Goal: Navigation & Orientation: Find specific page/section

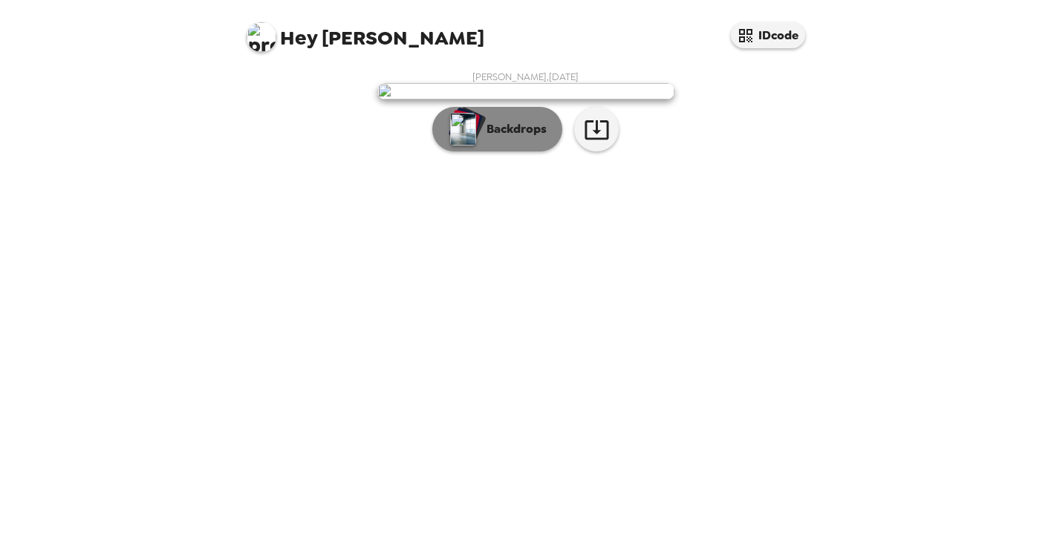
click at [520, 138] on p "Backdrops" at bounding box center [513, 129] width 68 height 18
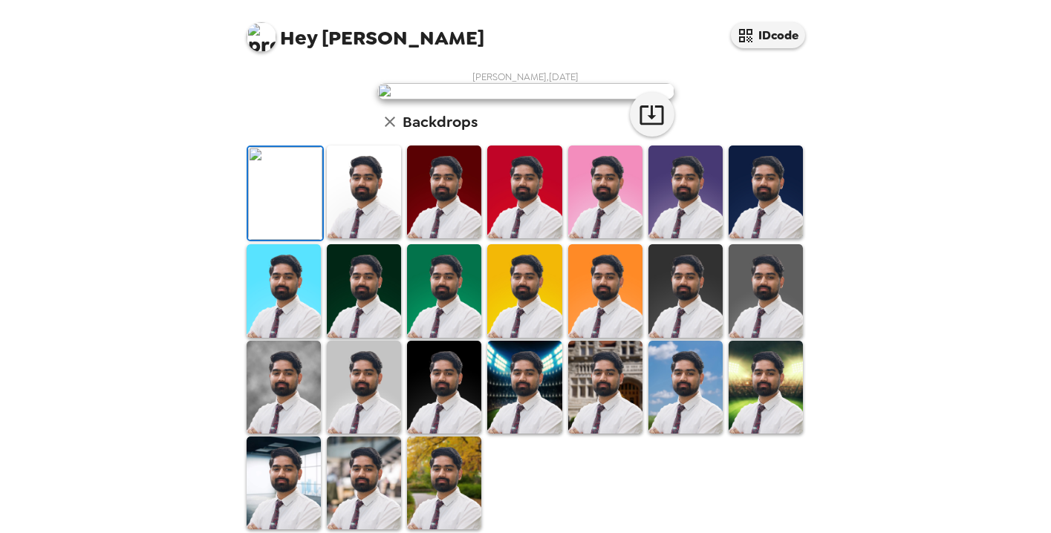
scroll to position [377, 0]
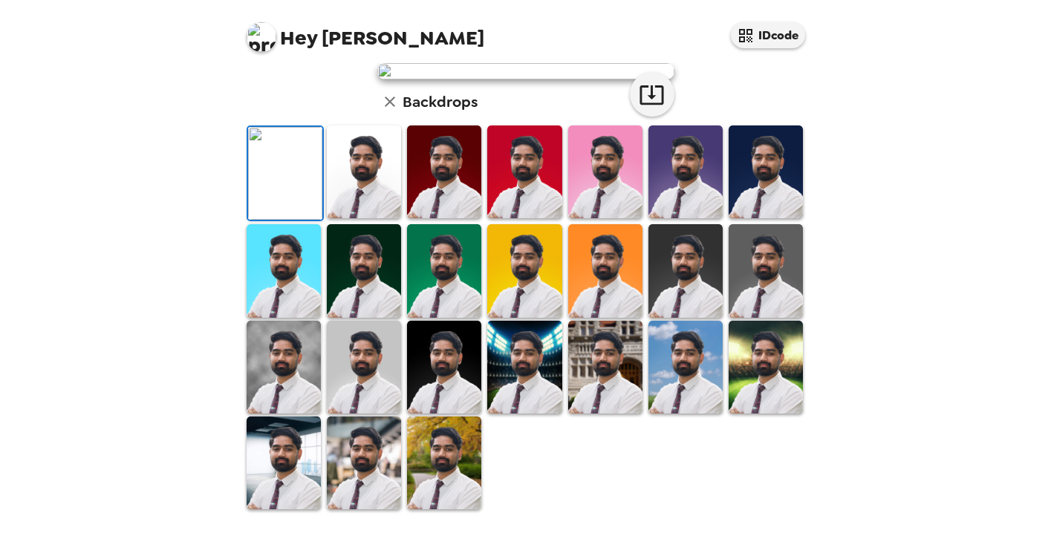
click at [798, 180] on img at bounding box center [766, 172] width 74 height 93
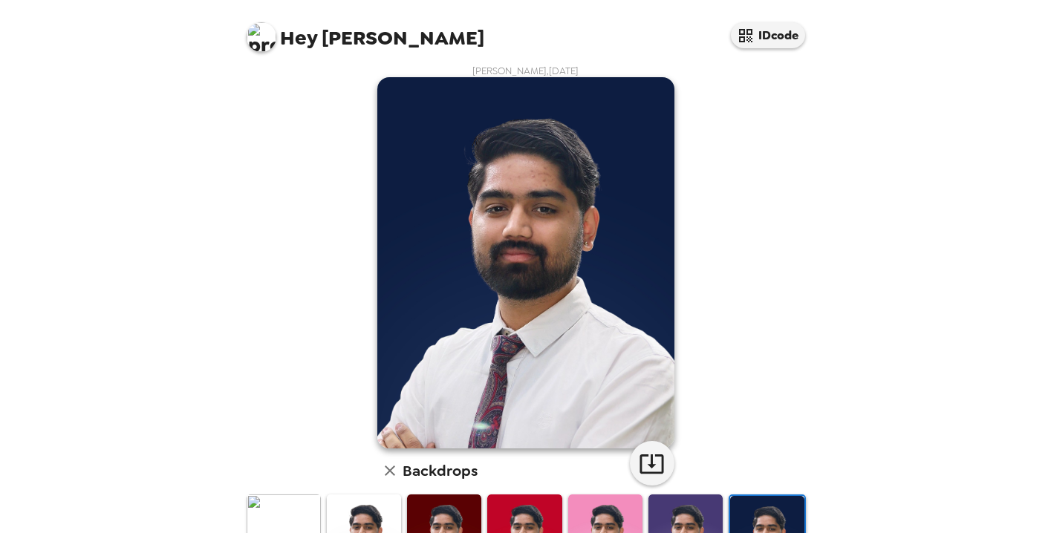
scroll to position [4, 0]
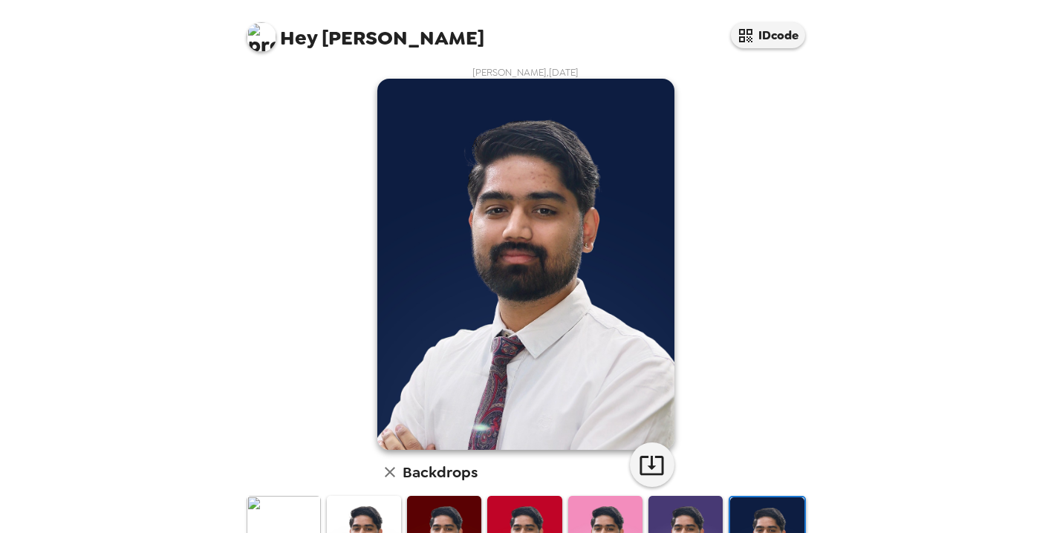
click at [536, 227] on img at bounding box center [525, 264] width 297 height 371
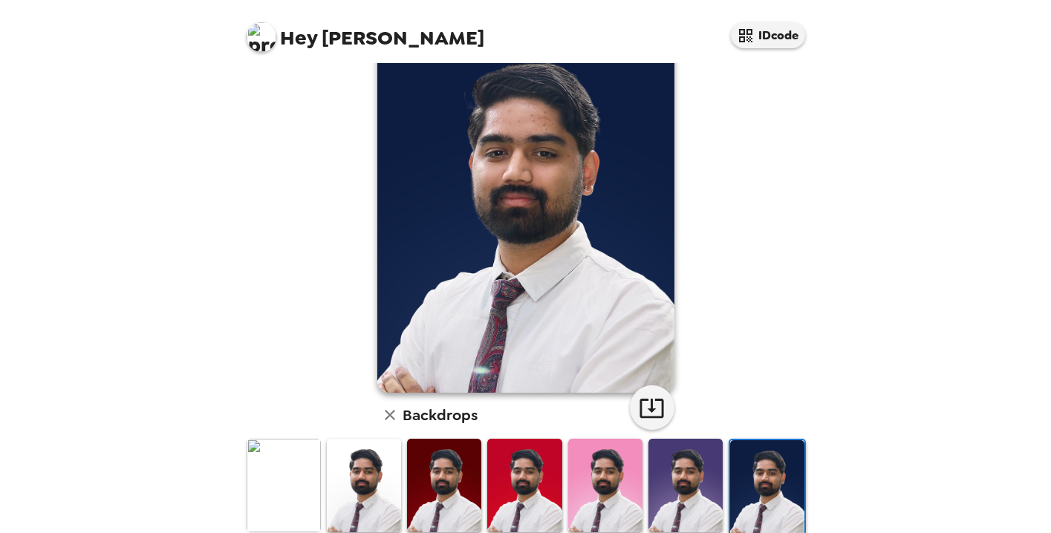
scroll to position [56, 0]
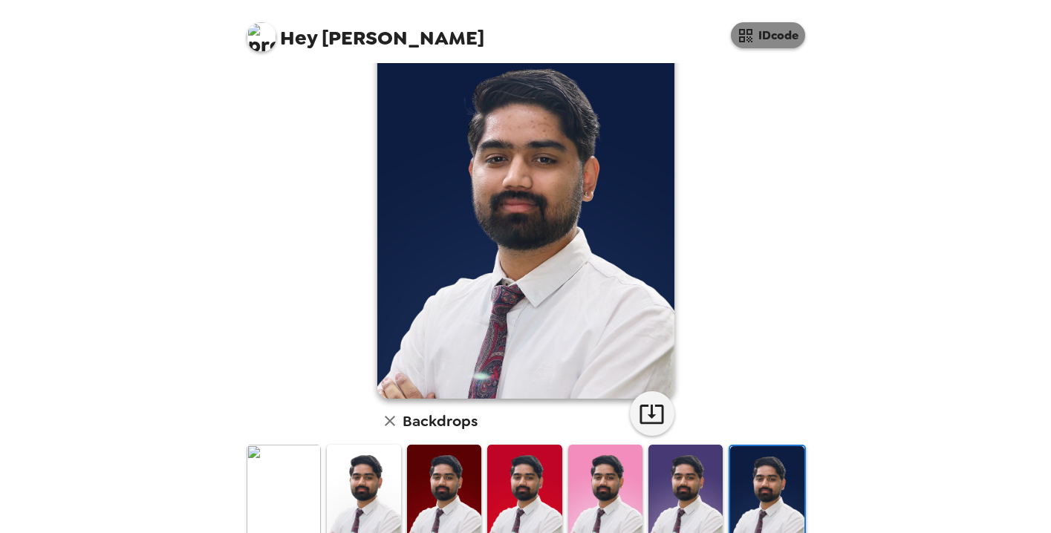
click at [770, 30] on button "IDcode" at bounding box center [768, 35] width 74 height 26
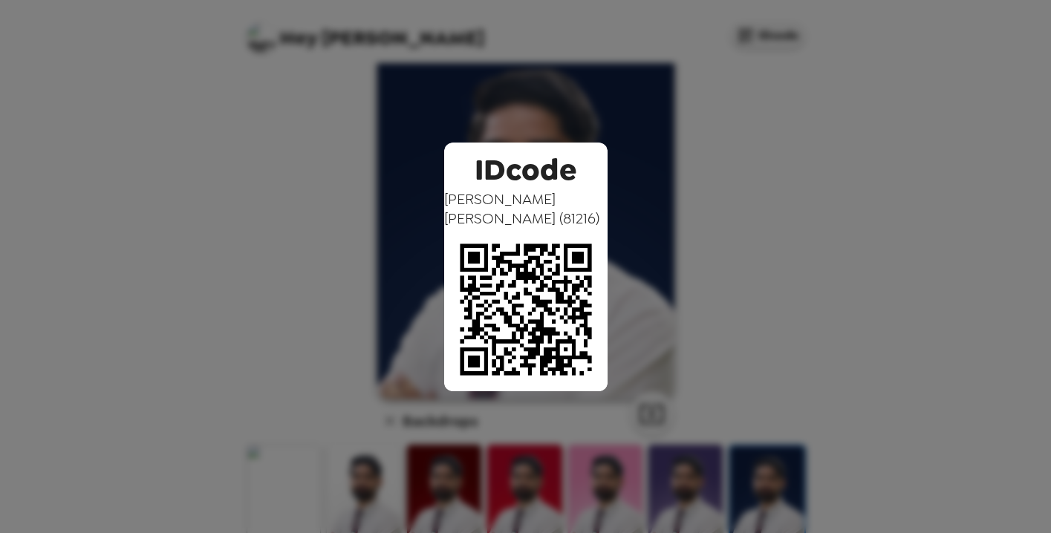
click at [564, 243] on img at bounding box center [525, 309] width 163 height 163
click at [535, 269] on img at bounding box center [525, 309] width 163 height 163
click at [364, 232] on div "IDcode [PERSON_NAME] ( 81216 )" at bounding box center [525, 266] width 1051 height 533
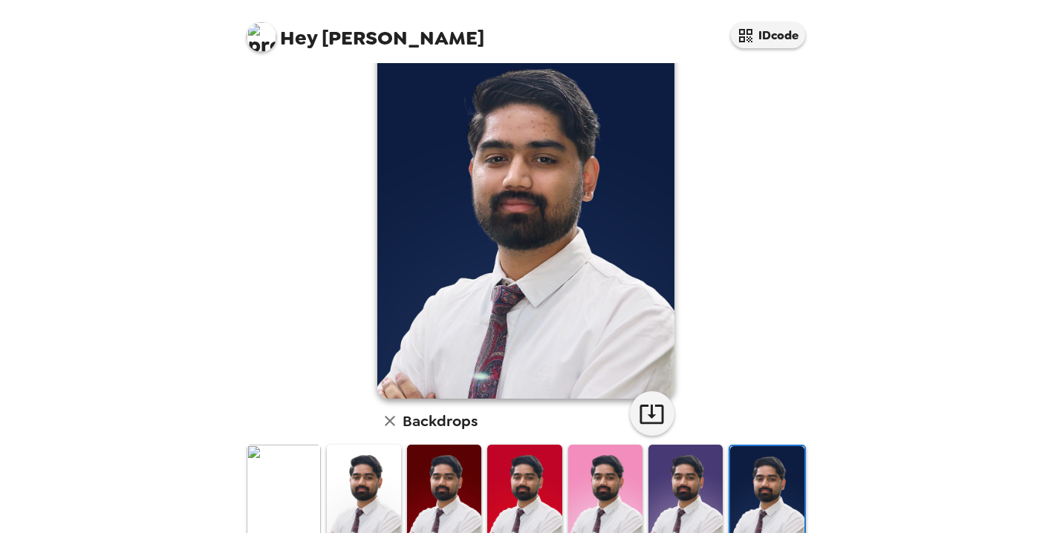
click at [290, 47] on span "Hey" at bounding box center [298, 38] width 37 height 27
click at [309, 30] on span "Hey" at bounding box center [298, 38] width 37 height 27
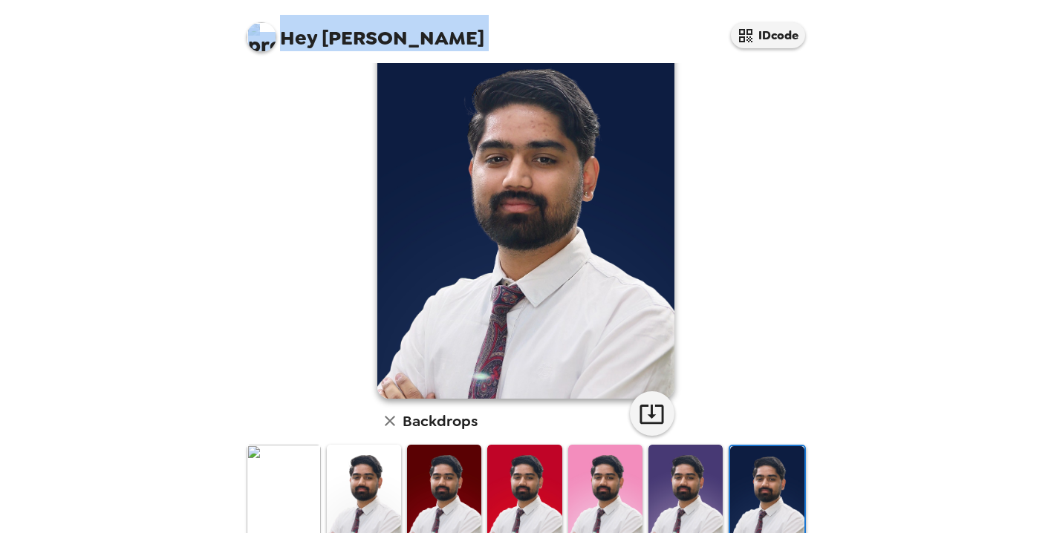
click at [309, 30] on span "Hey" at bounding box center [298, 38] width 37 height 27
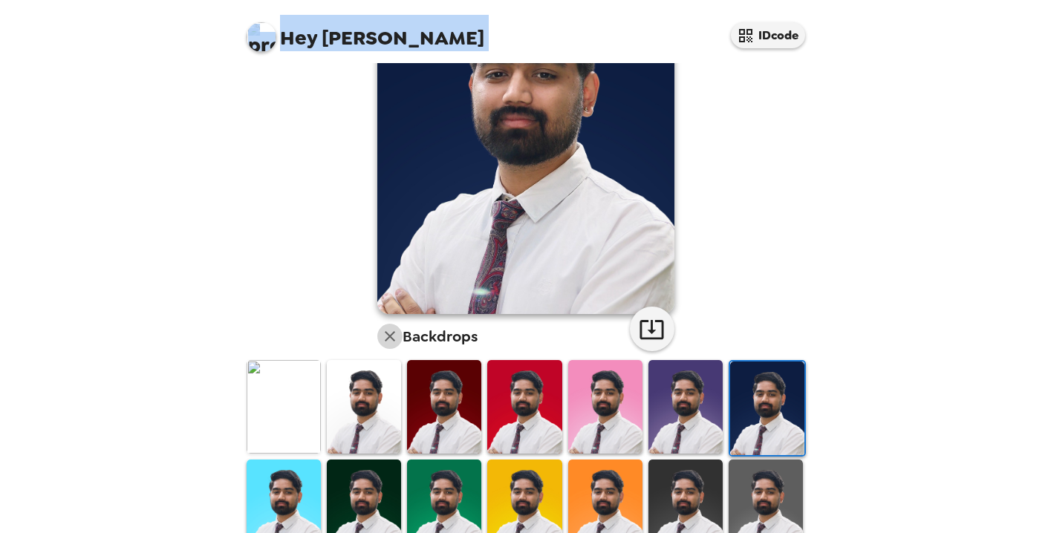
click at [399, 339] on button "button" at bounding box center [389, 336] width 25 height 25
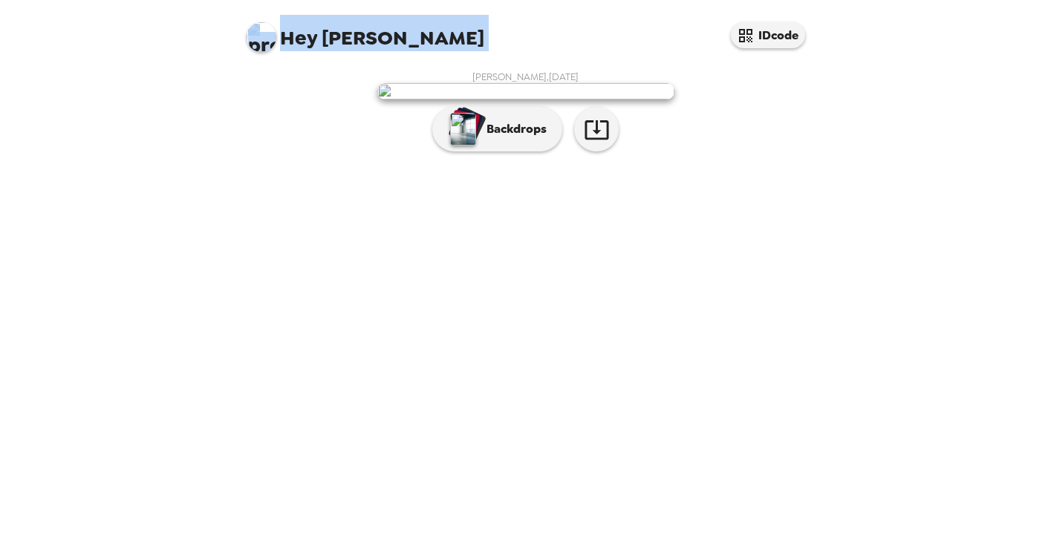
click at [504, 100] on img at bounding box center [525, 91] width 297 height 16
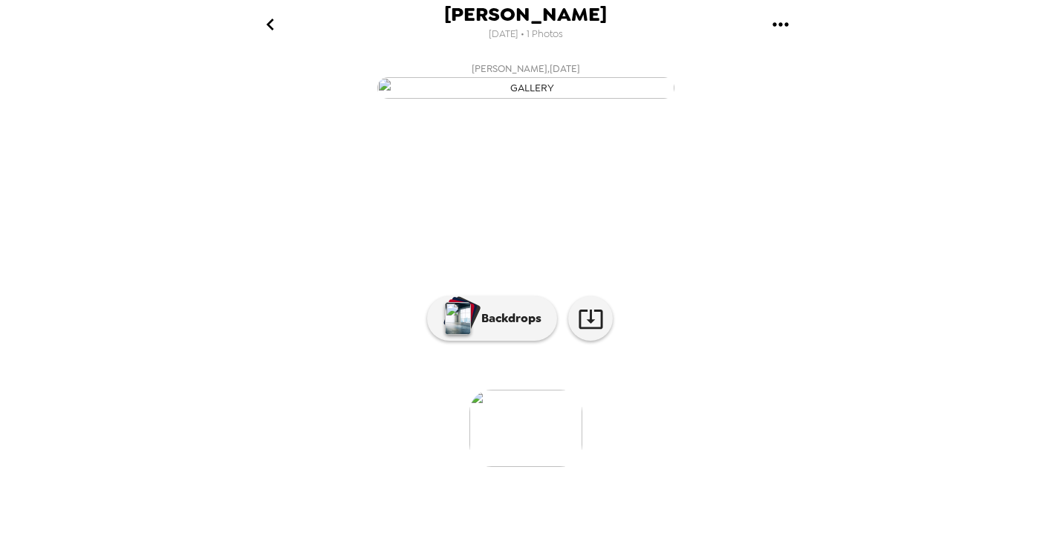
scroll to position [98, 0]
click at [519, 467] on img at bounding box center [525, 428] width 113 height 77
